Goal: Transaction & Acquisition: Purchase product/service

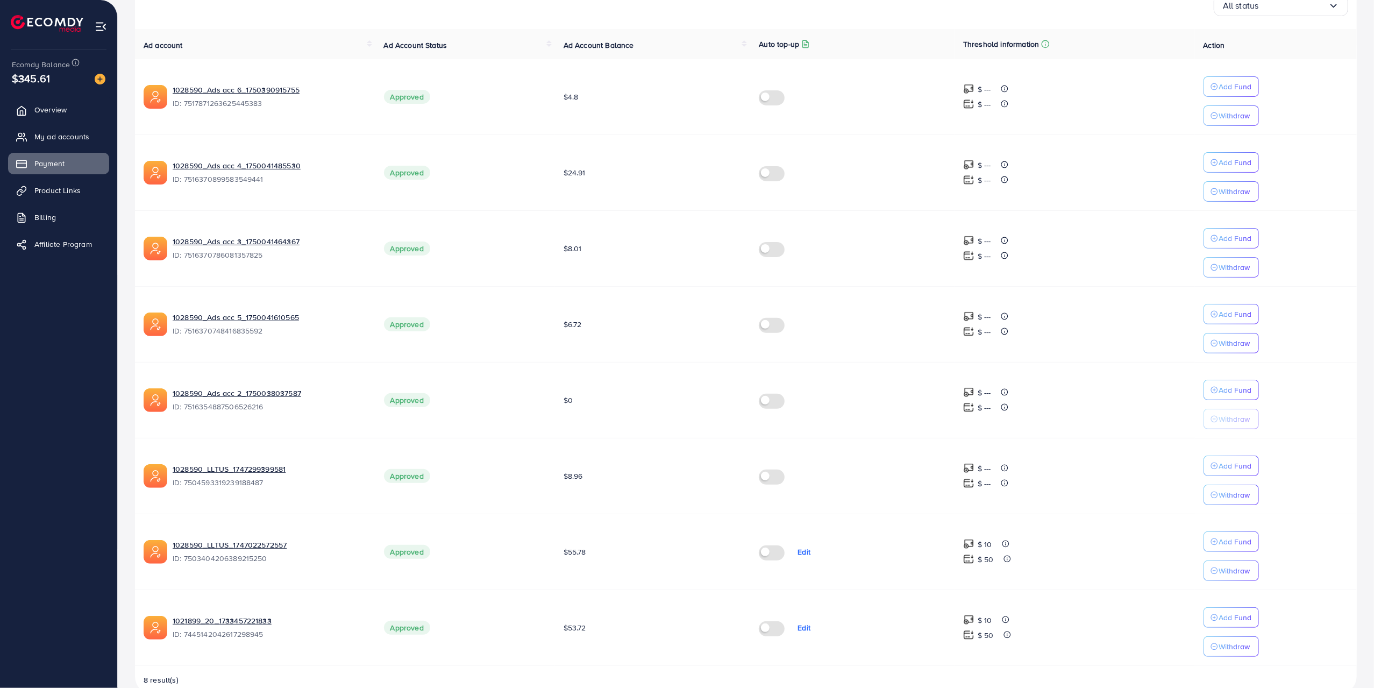
scroll to position [232, 0]
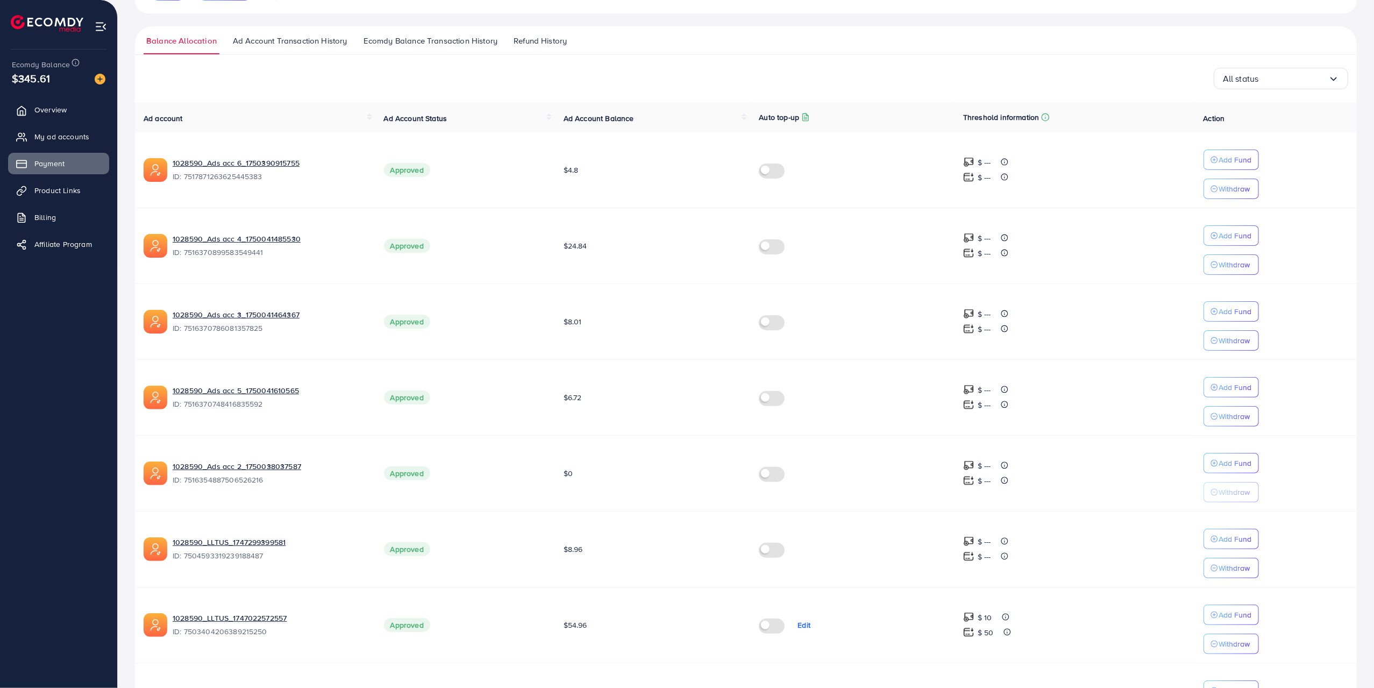
scroll to position [232, 0]
